Goal: Browse casually: Explore the website without a specific task or goal

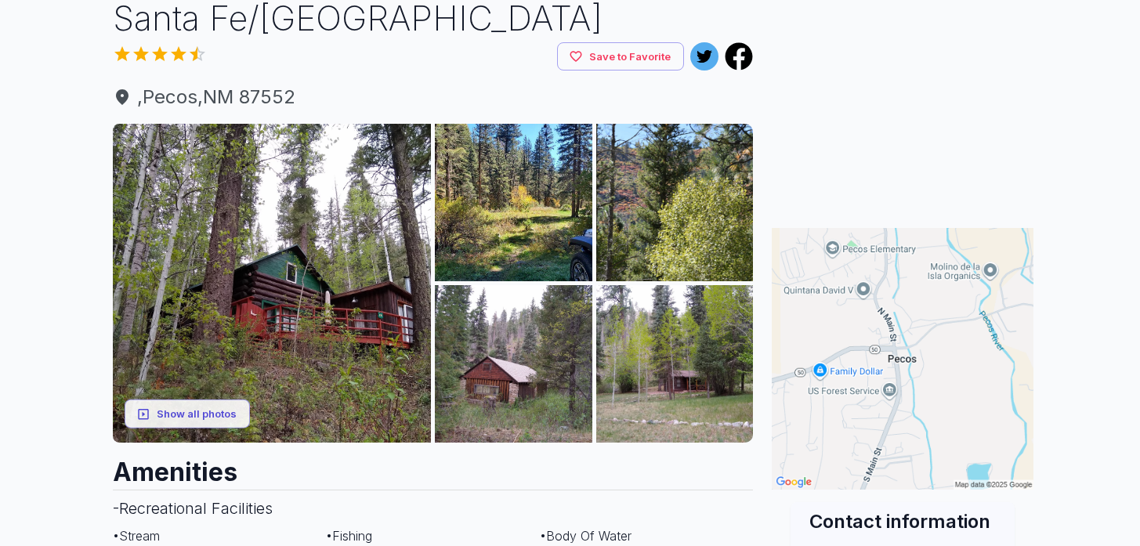
scroll to position [122, 0]
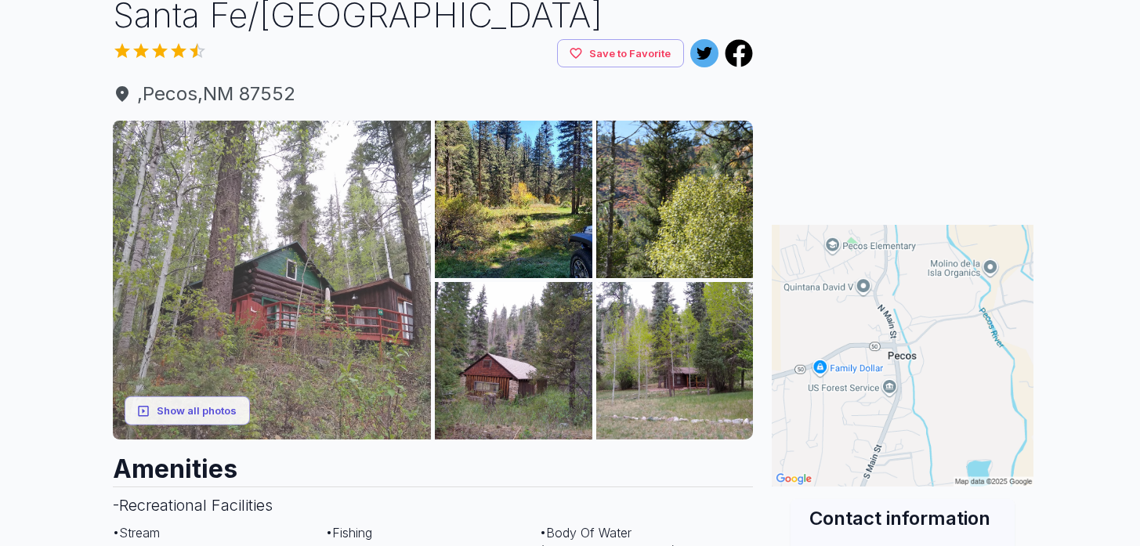
click at [322, 361] on img at bounding box center [272, 280] width 319 height 319
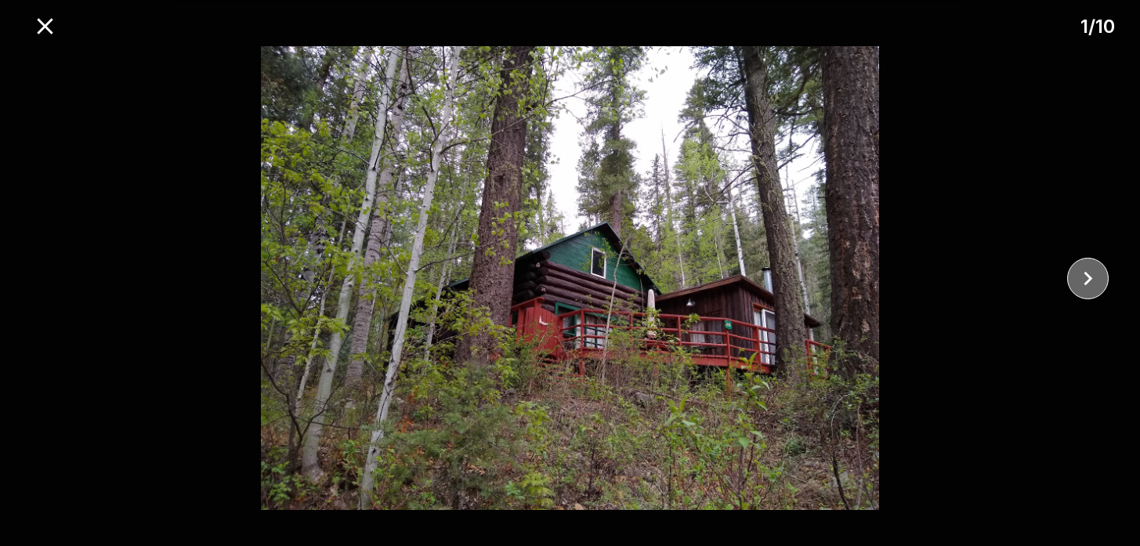
click at [1084, 285] on icon "close" at bounding box center [1087, 278] width 27 height 27
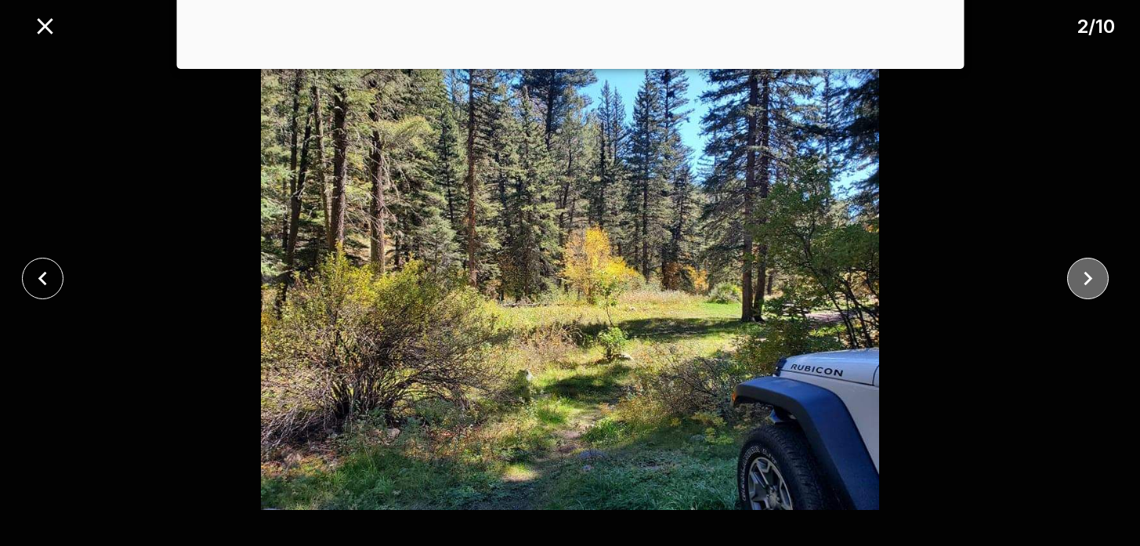
click at [1084, 285] on icon "close" at bounding box center [1087, 278] width 27 height 27
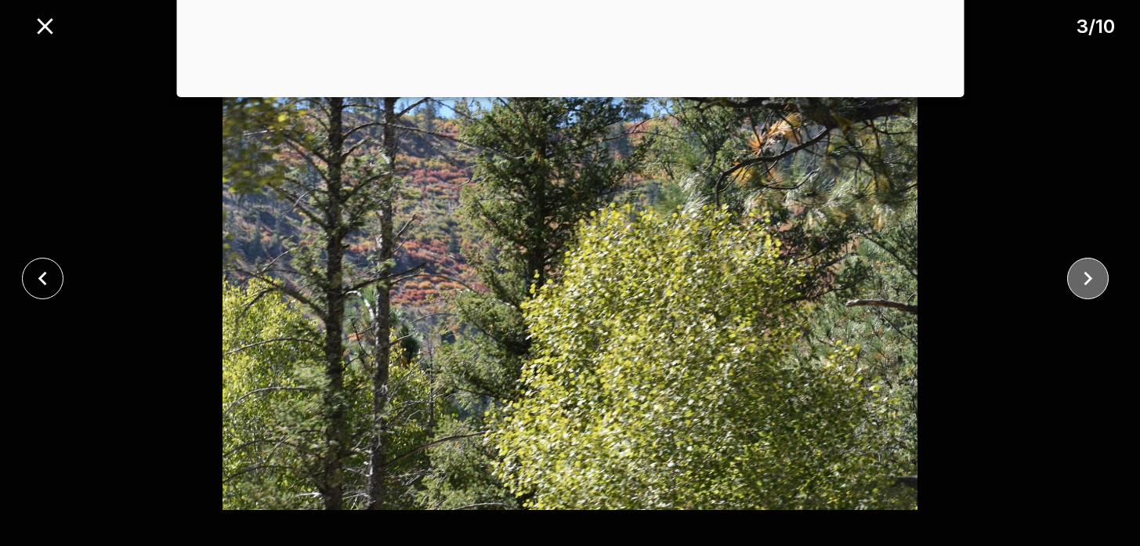
click at [1084, 286] on icon "close" at bounding box center [1087, 278] width 27 height 27
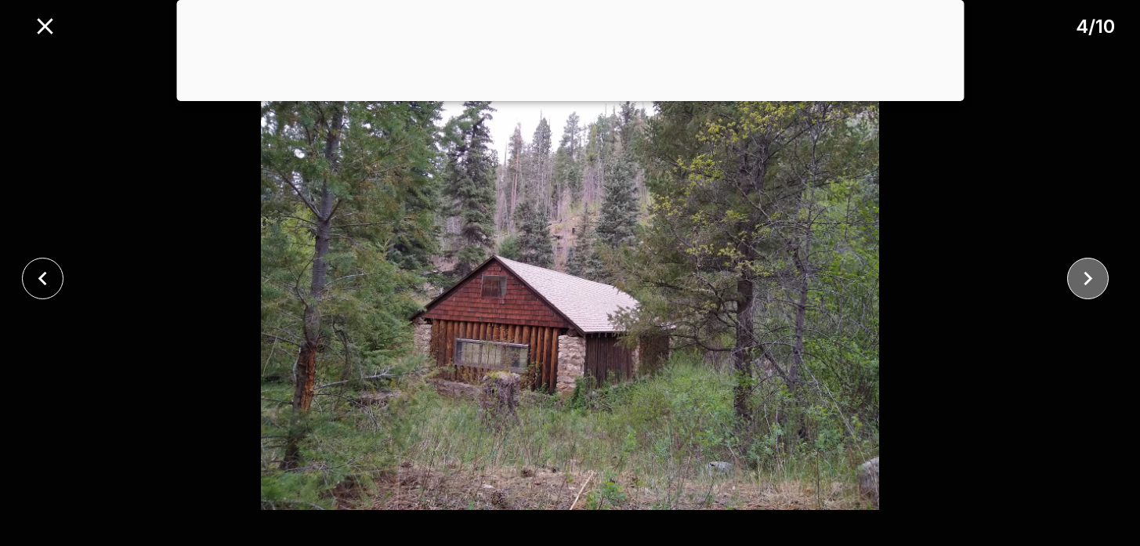
click at [1084, 286] on icon "close" at bounding box center [1087, 278] width 27 height 27
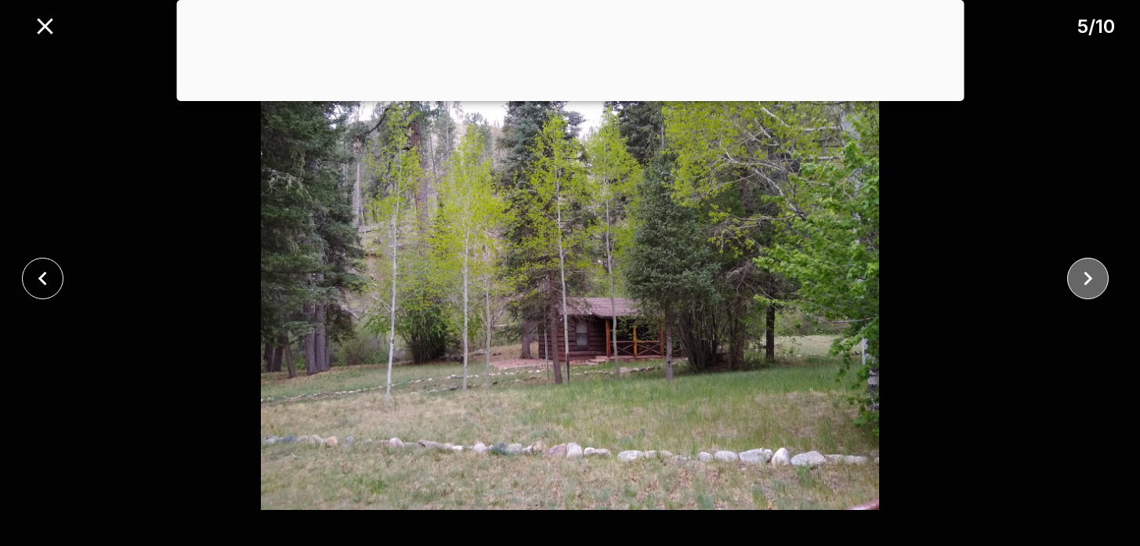
click at [1084, 286] on icon "close" at bounding box center [1087, 278] width 27 height 27
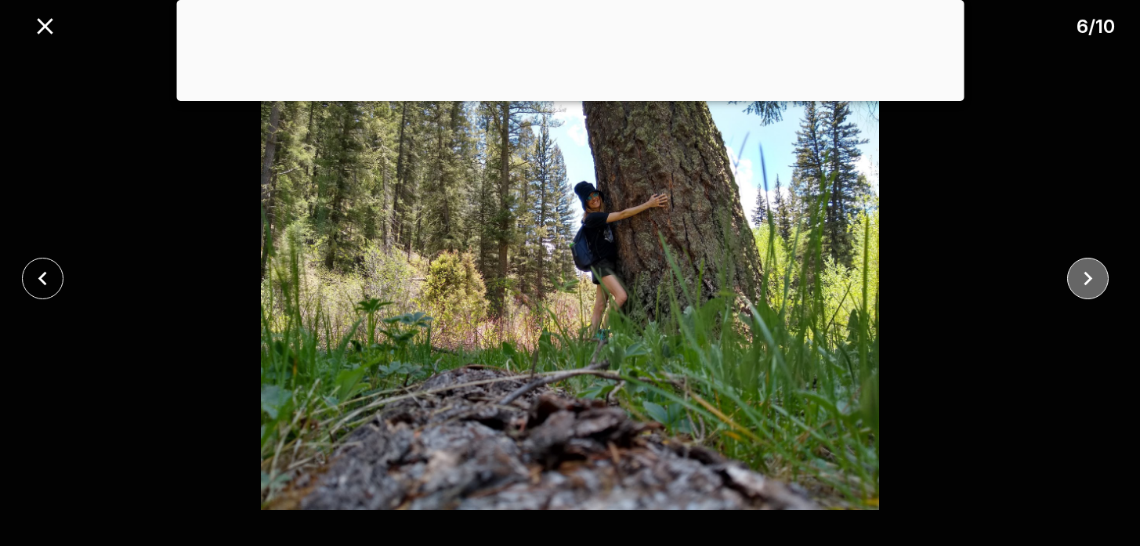
click at [1084, 286] on icon "close" at bounding box center [1087, 278] width 27 height 27
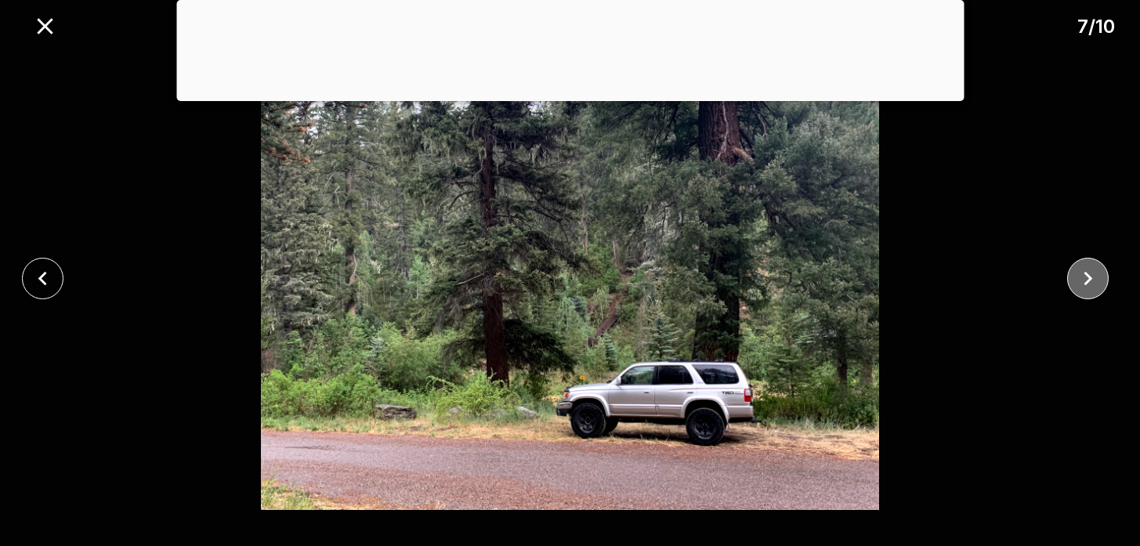
click at [1084, 286] on icon "close" at bounding box center [1087, 278] width 27 height 27
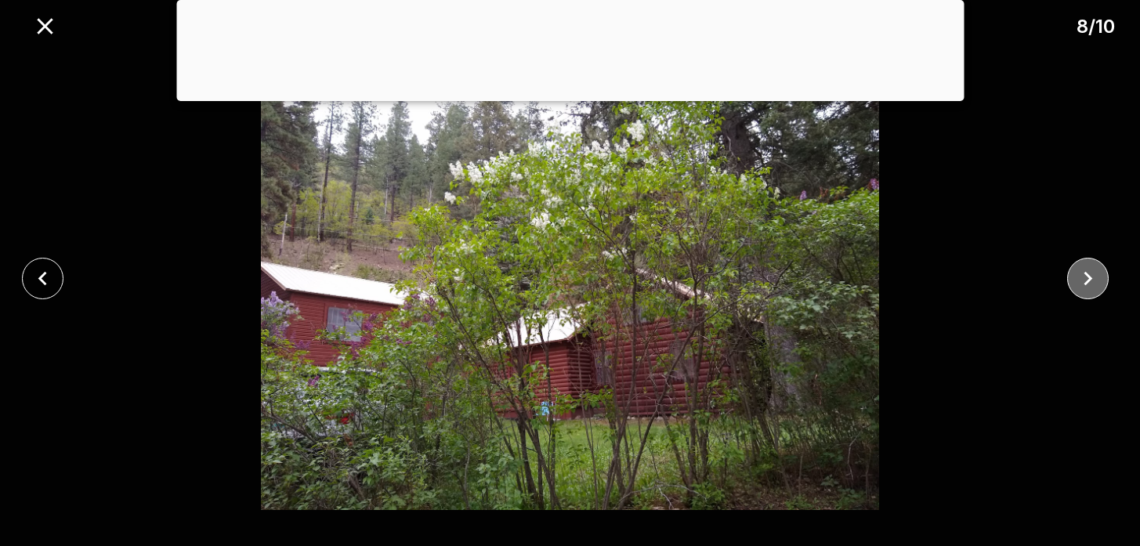
click at [1084, 286] on icon "close" at bounding box center [1087, 278] width 27 height 27
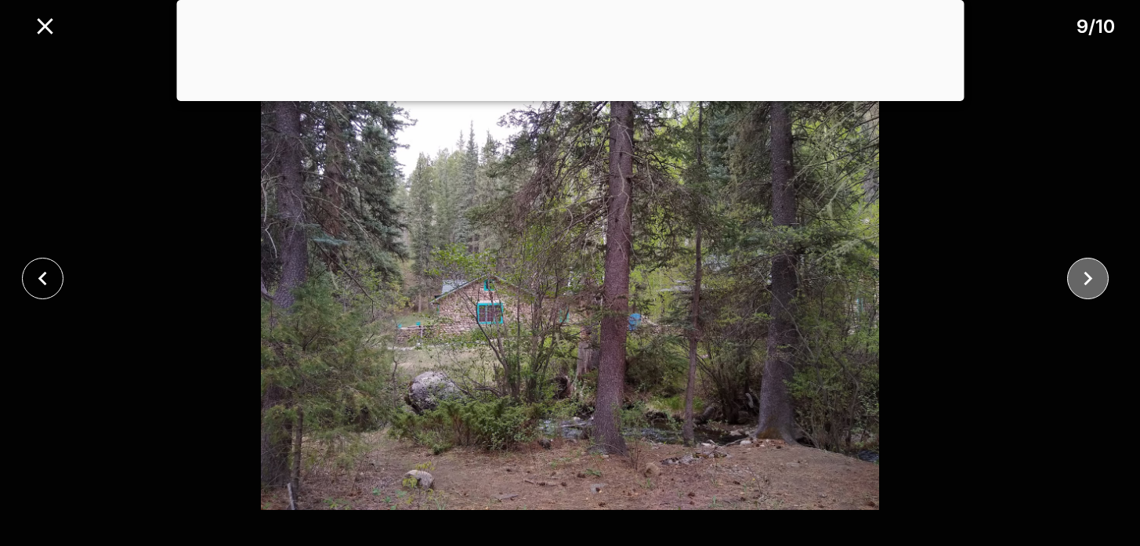
click at [1084, 286] on icon "close" at bounding box center [1087, 278] width 27 height 27
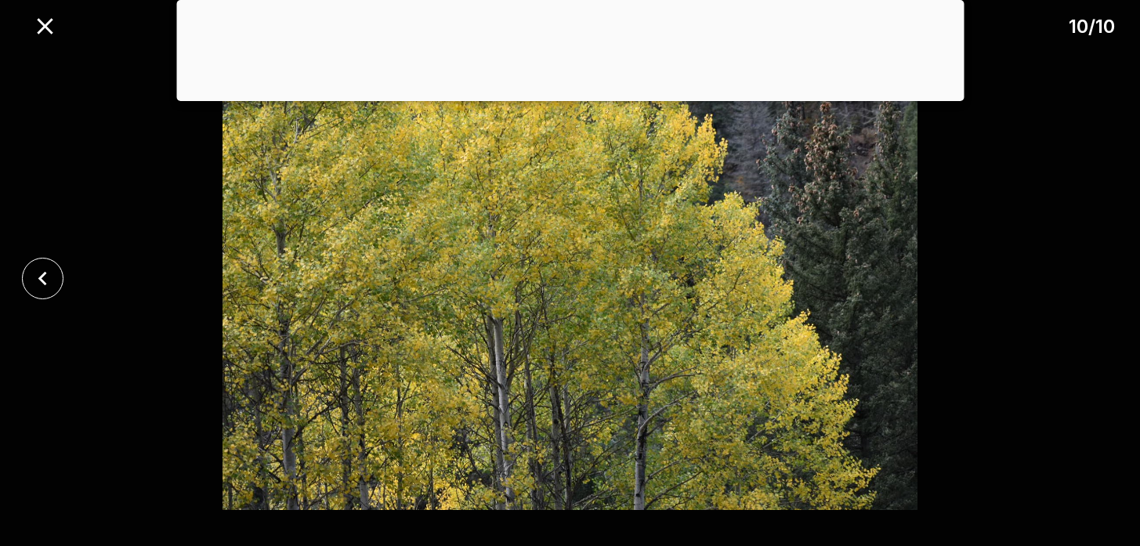
click at [1084, 286] on div at bounding box center [570, 278] width 1140 height 464
click at [28, 287] on button "close" at bounding box center [43, 279] width 42 height 42
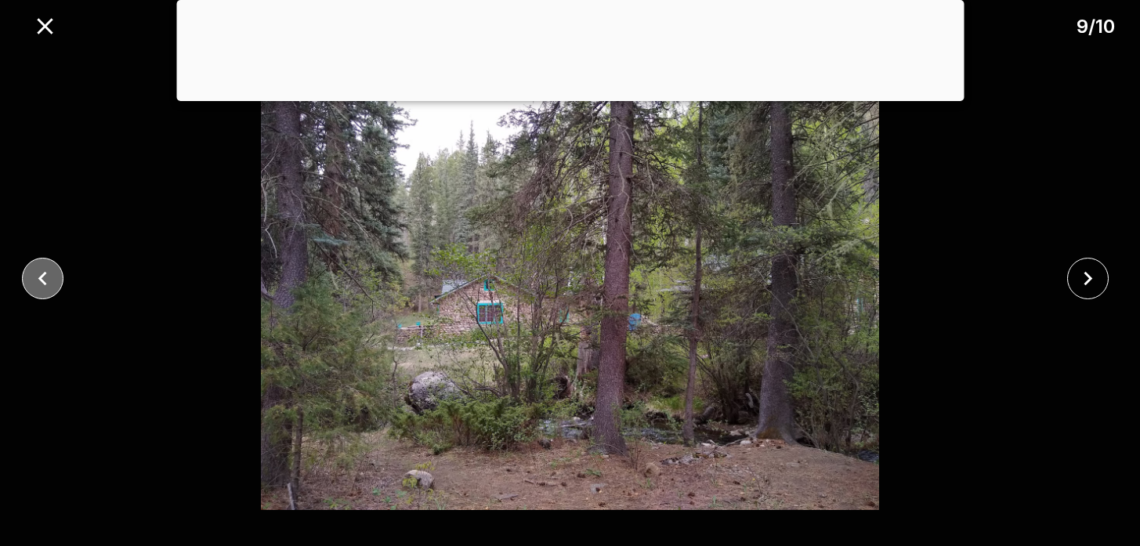
click at [29, 286] on icon "close" at bounding box center [42, 278] width 27 height 27
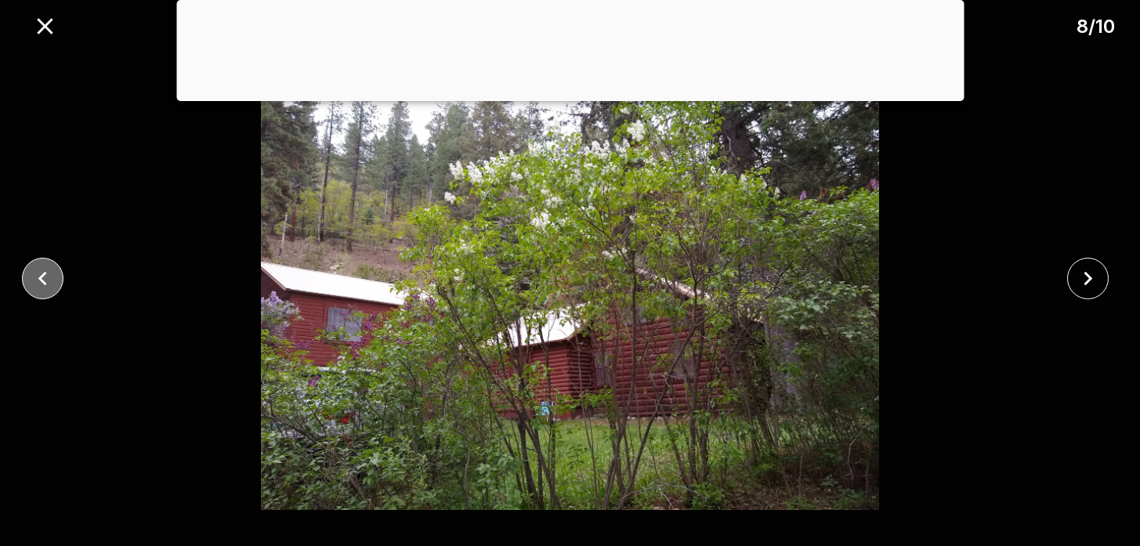
click at [29, 286] on icon "close" at bounding box center [42, 278] width 27 height 27
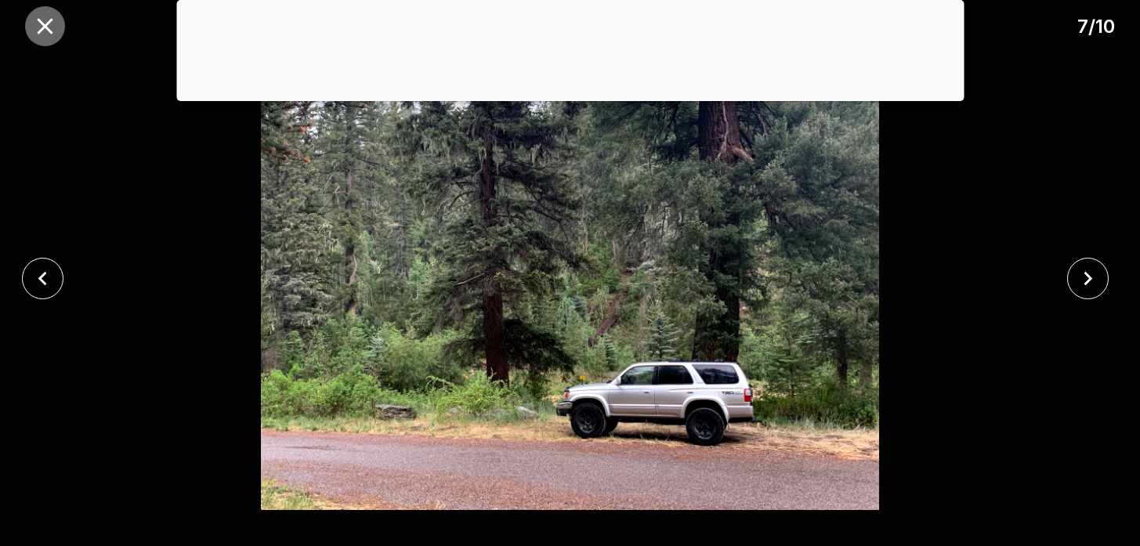
click at [50, 26] on icon "close" at bounding box center [44, 26] width 27 height 27
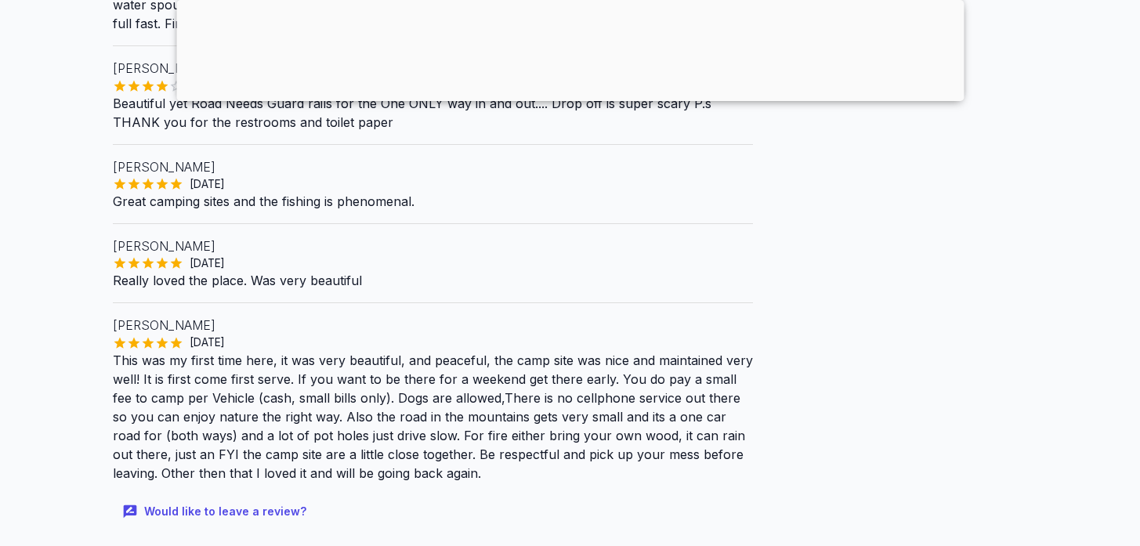
scroll to position [1453, 0]
